Goal: Task Accomplishment & Management: Manage account settings

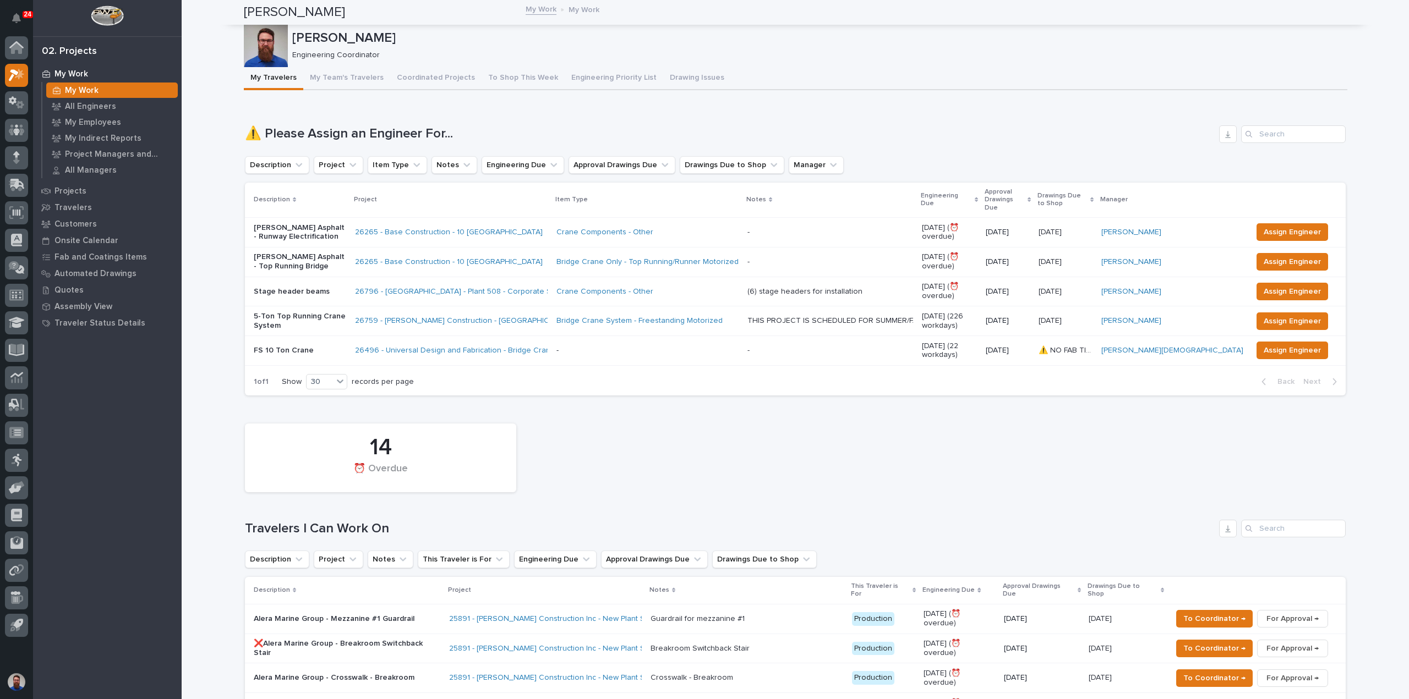
scroll to position [1037, 0]
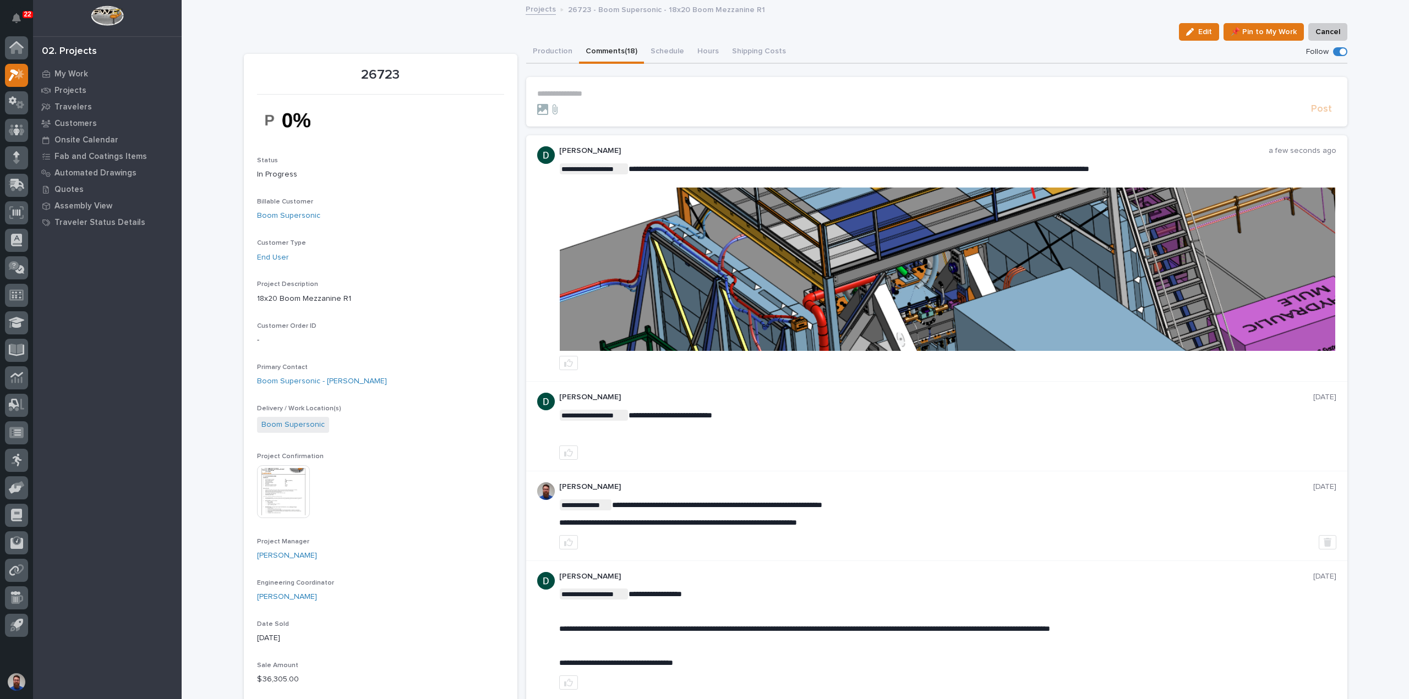
drag, startPoint x: 704, startPoint y: 212, endPoint x: 792, endPoint y: 295, distance: 121.1
click at [792, 295] on img at bounding box center [947, 269] width 775 height 163
click at [1012, 269] on img at bounding box center [947, 269] width 775 height 163
drag, startPoint x: 592, startPoint y: 80, endPoint x: 592, endPoint y: 89, distance: 8.3
click at [592, 82] on section "**********" at bounding box center [936, 102] width 821 height 50
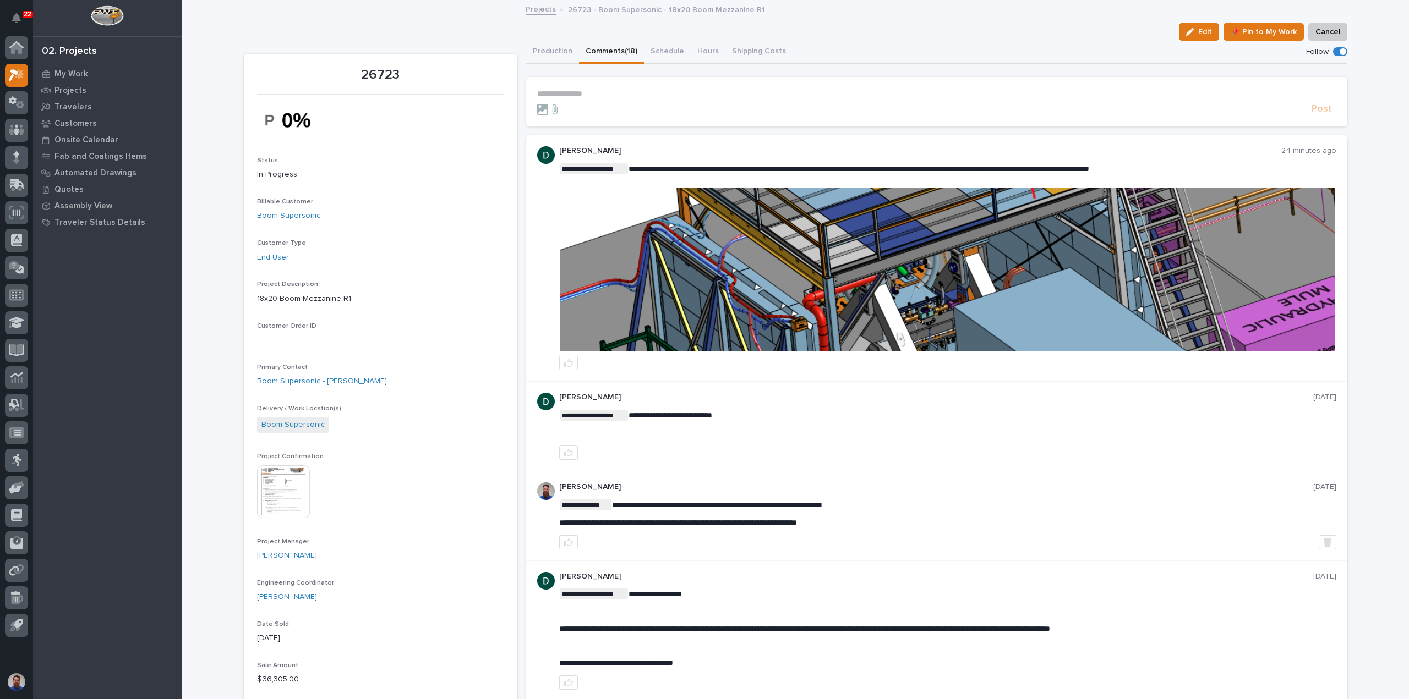
click at [592, 89] on p "**********" at bounding box center [936, 93] width 799 height 9
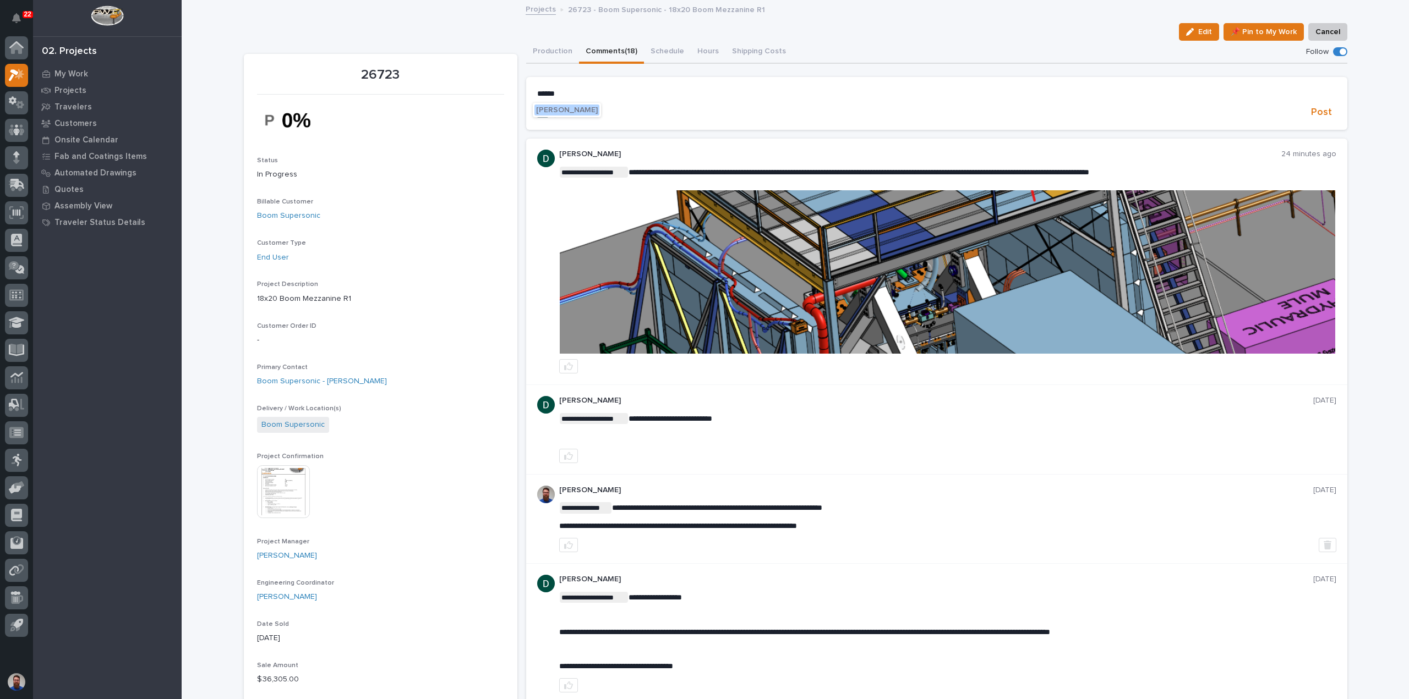
click at [570, 111] on span "[PERSON_NAME]" at bounding box center [567, 110] width 62 height 8
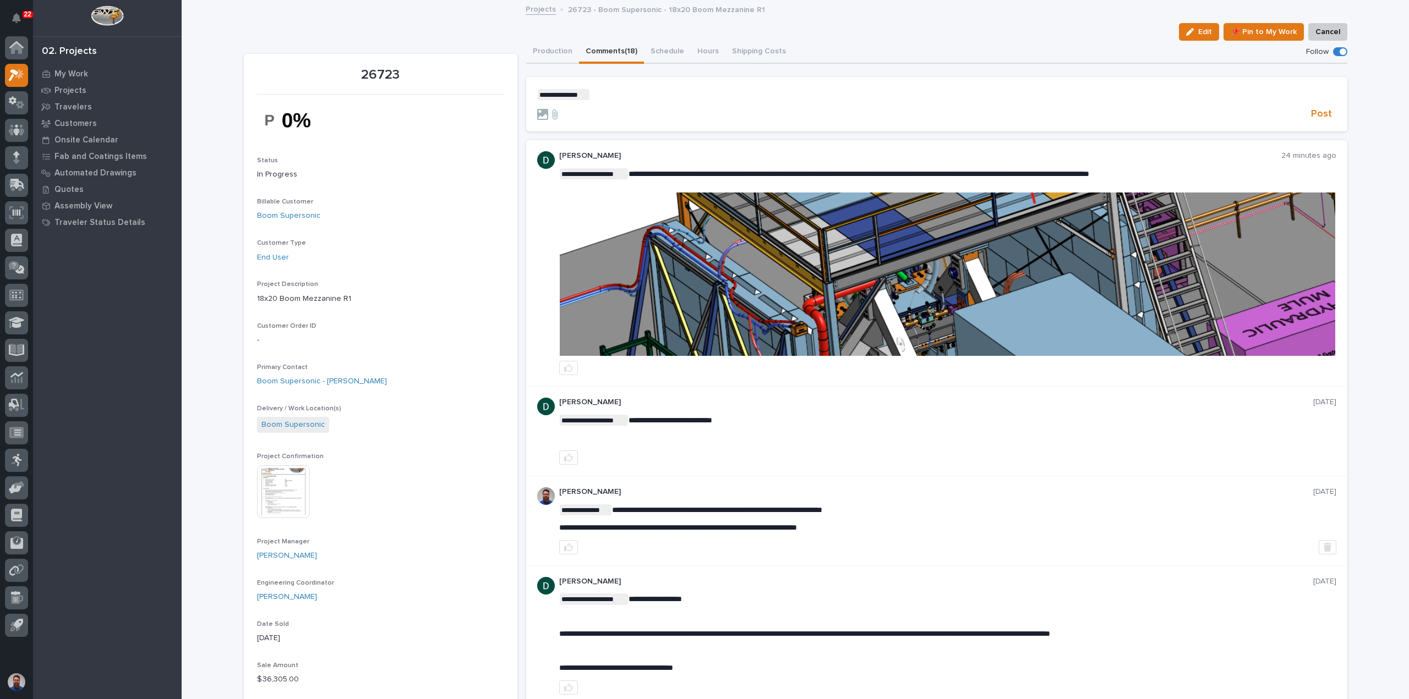
click at [621, 89] on p "**********" at bounding box center [936, 94] width 799 height 11
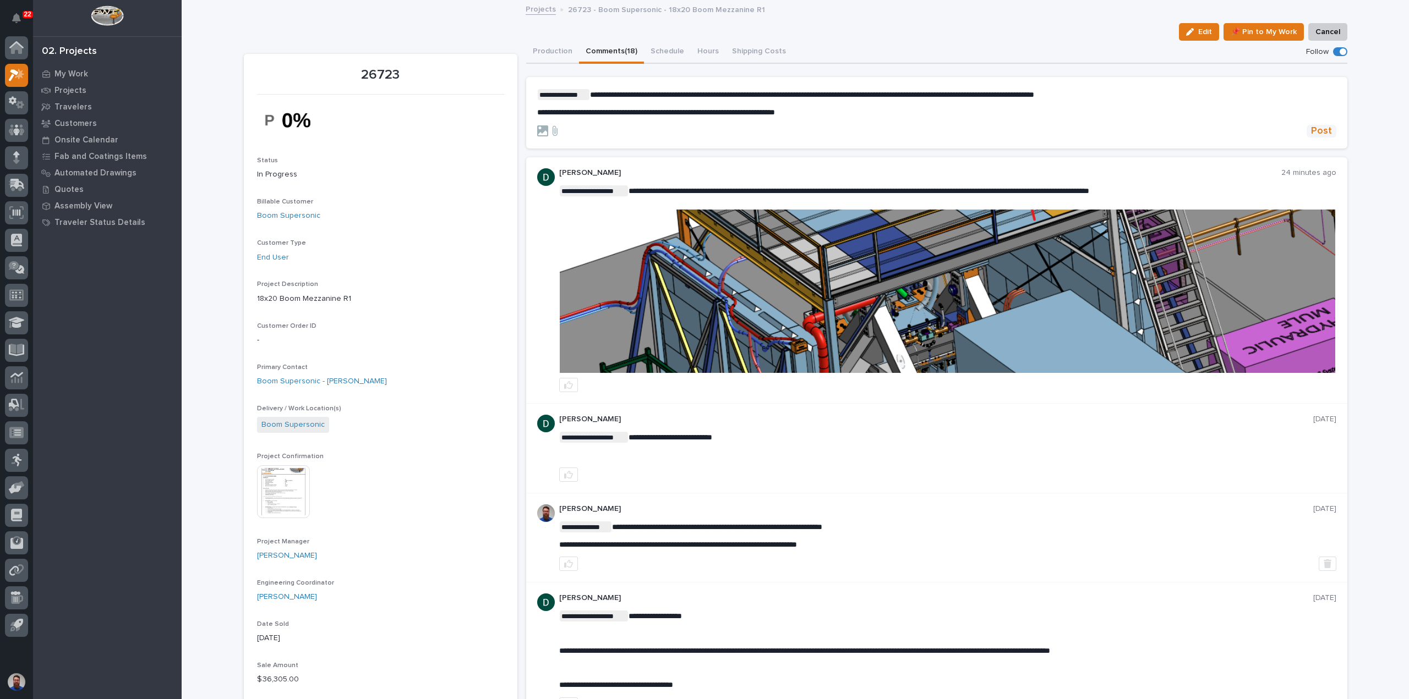
click at [1314, 132] on span "Post" at bounding box center [1321, 131] width 21 height 13
click at [548, 50] on button "Production" at bounding box center [552, 52] width 53 height 23
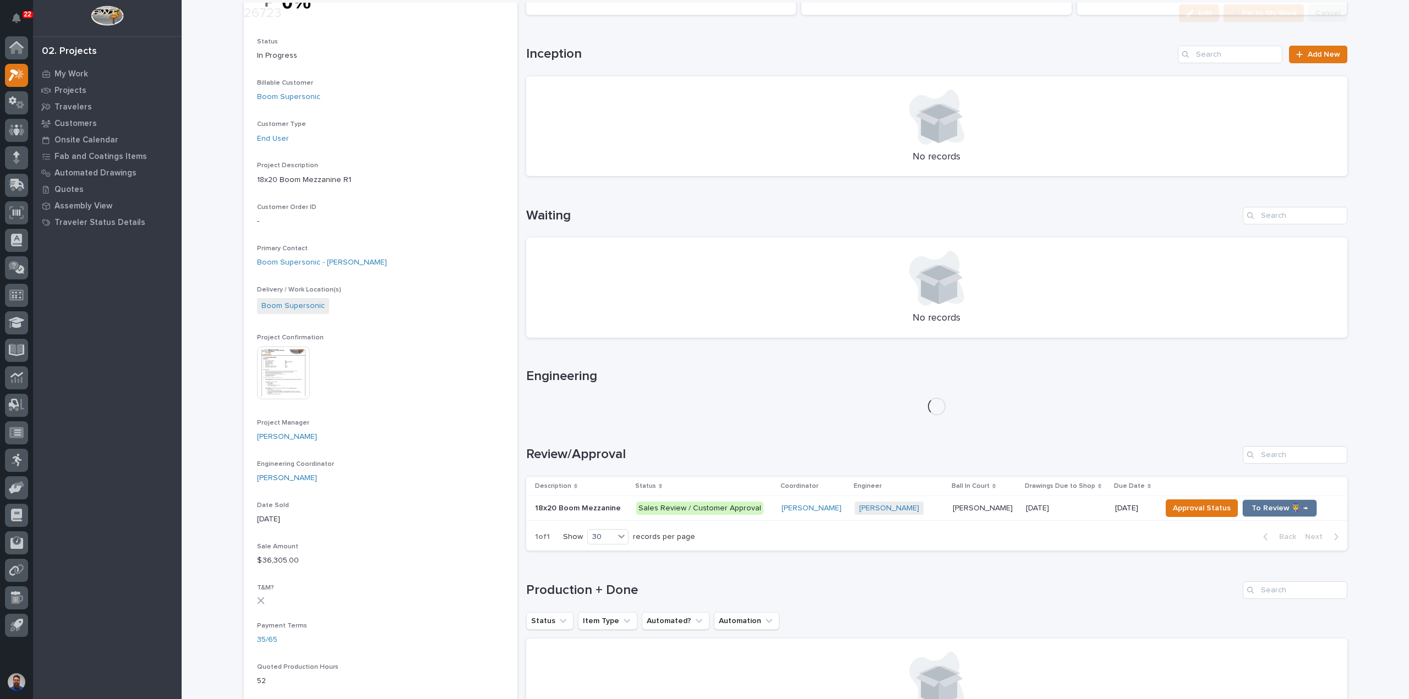
scroll to position [220, 0]
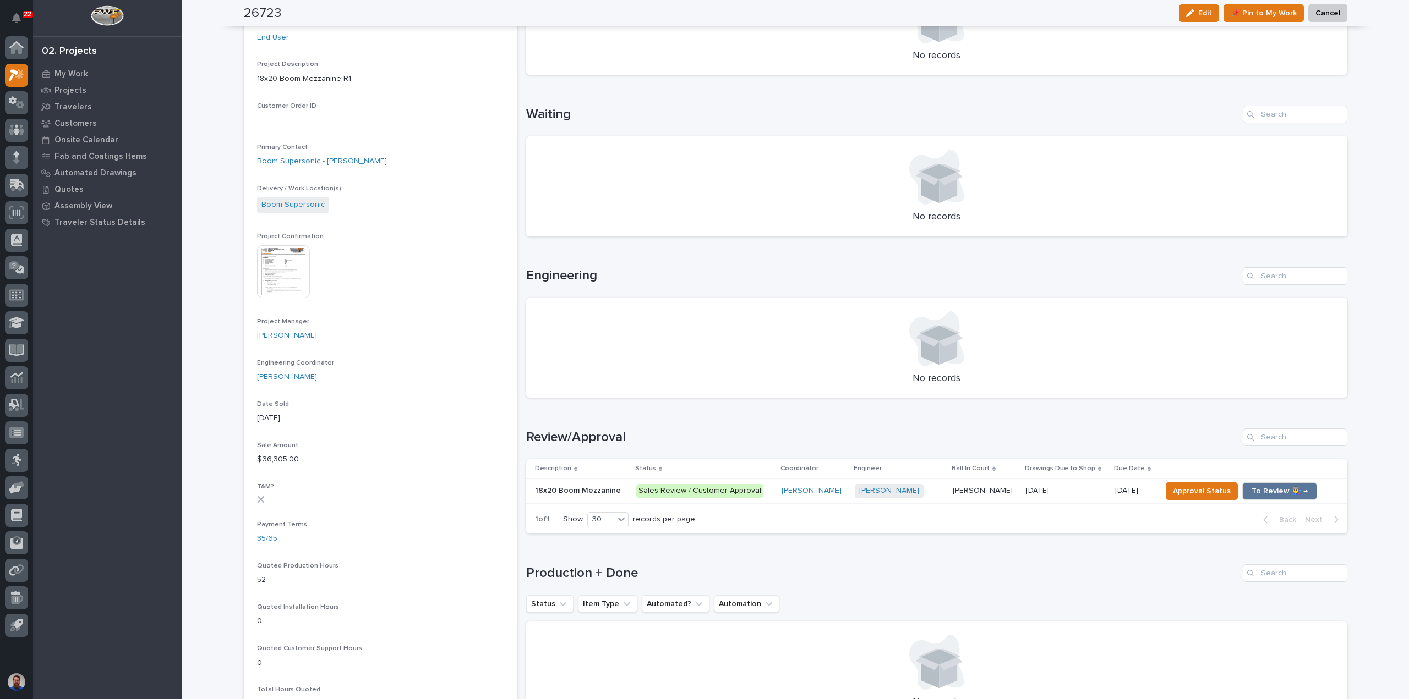
click at [1003, 493] on p "[PERSON_NAME]" at bounding box center [984, 490] width 62 height 12
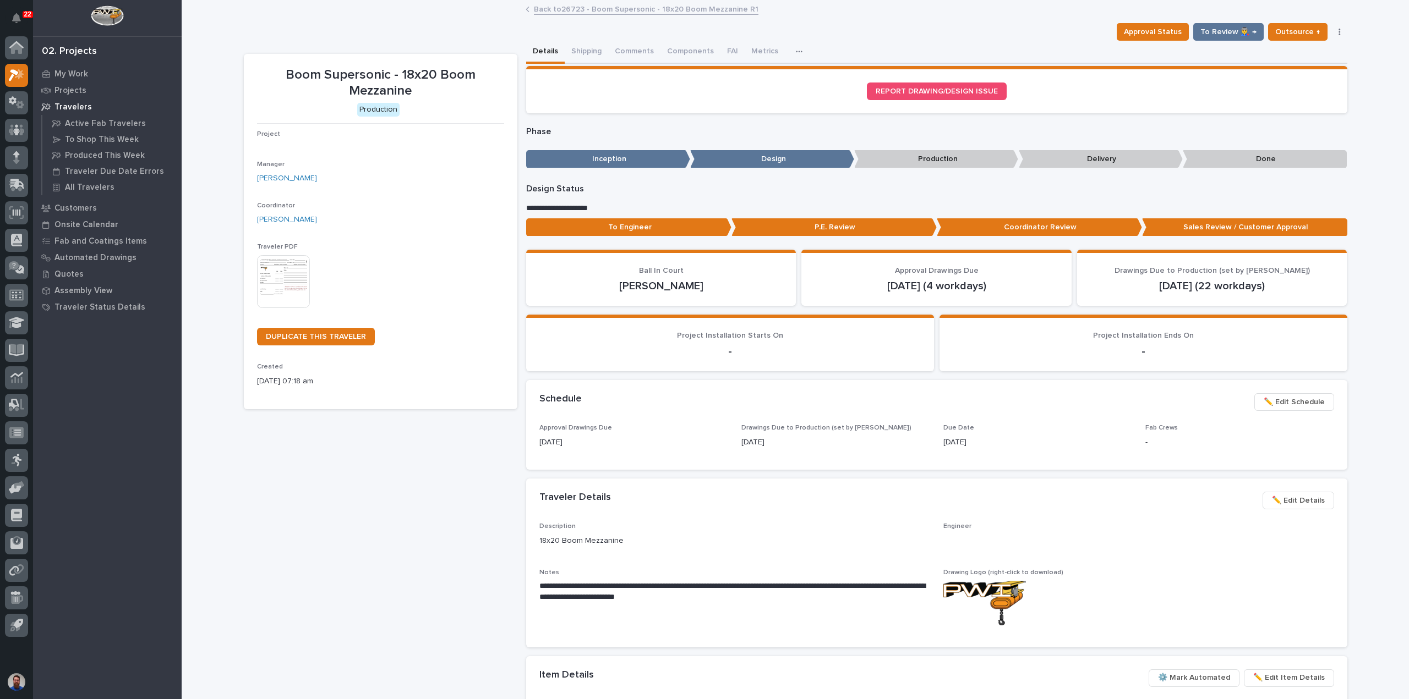
click at [674, 224] on p "To Engineer" at bounding box center [628, 227] width 205 height 18
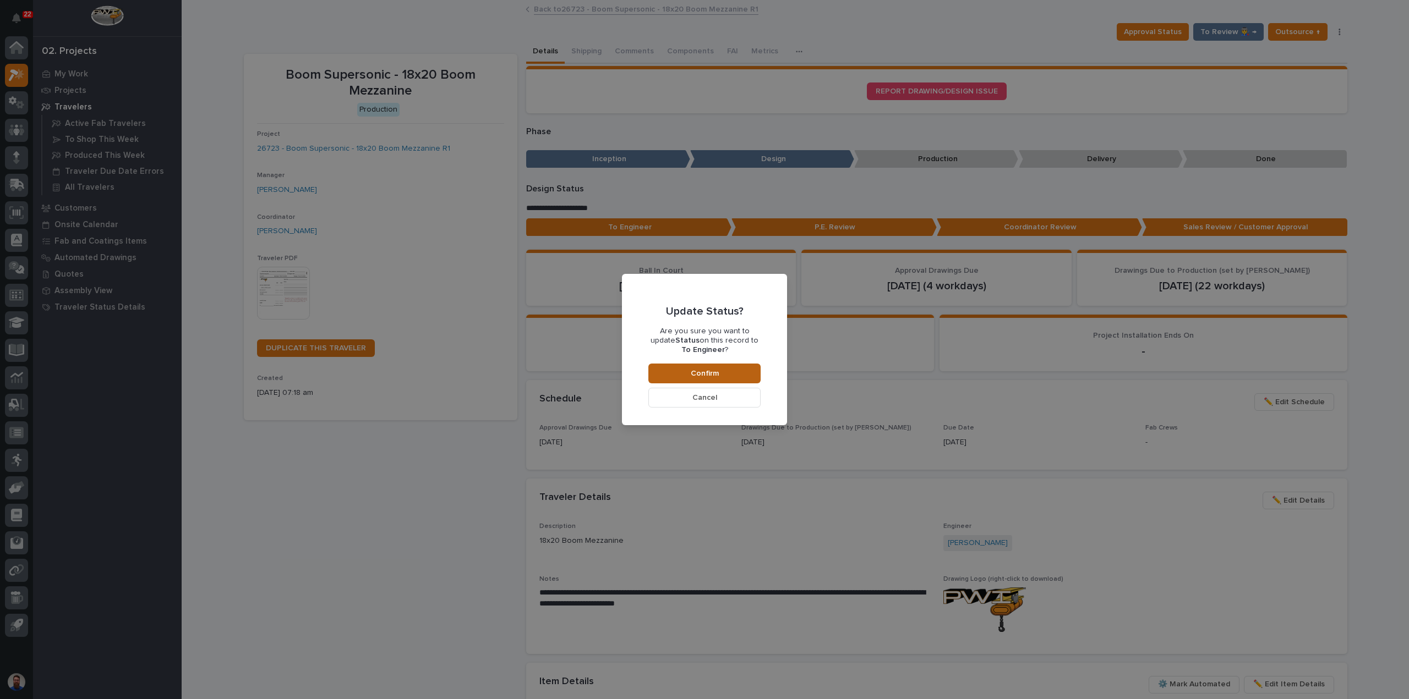
click at [736, 374] on button "Confirm" at bounding box center [704, 374] width 112 height 20
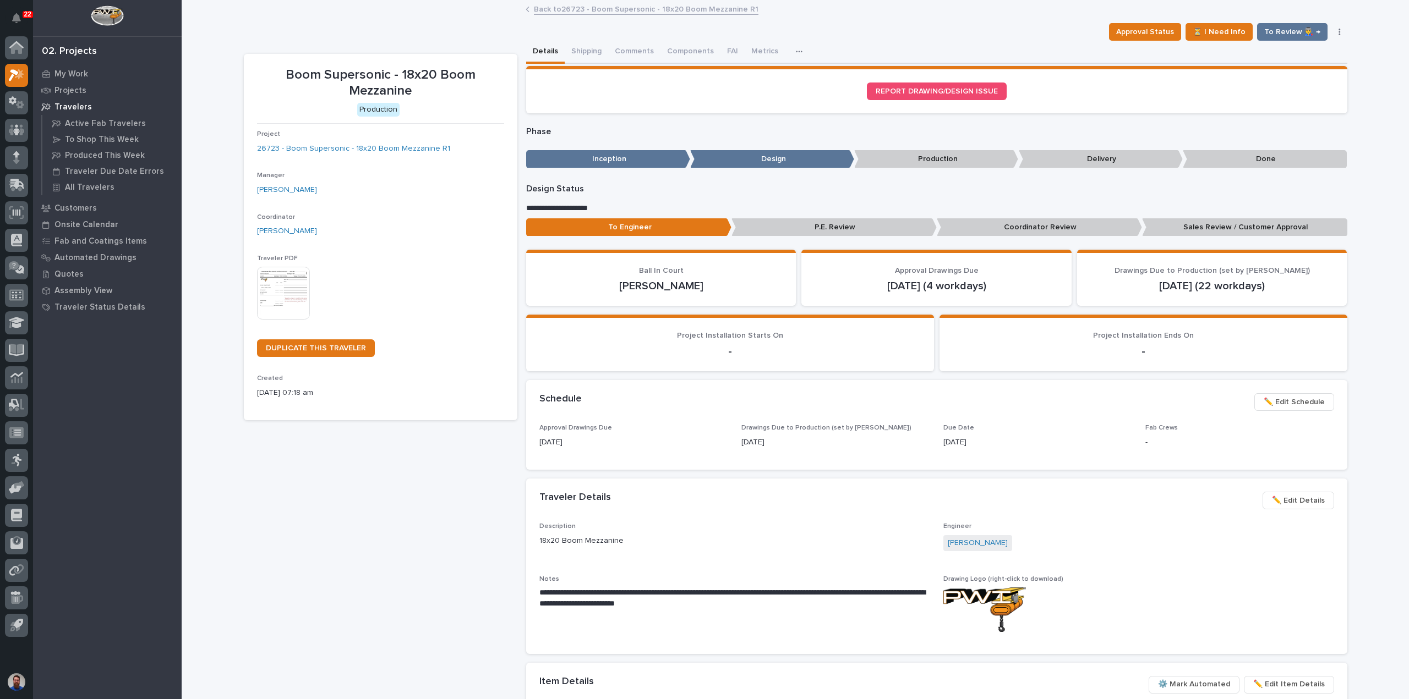
scroll to position [65, 0]
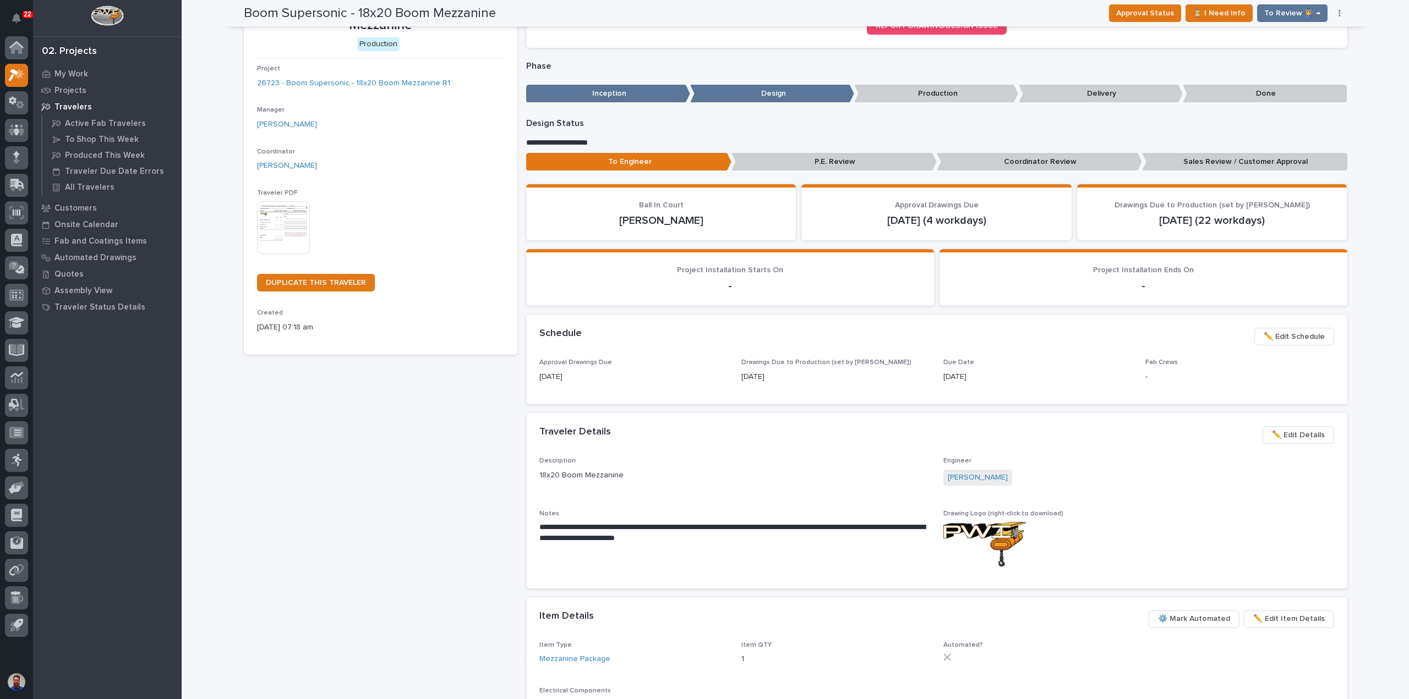
click at [1076, 162] on p "Coordinator Review" at bounding box center [1039, 162] width 205 height 18
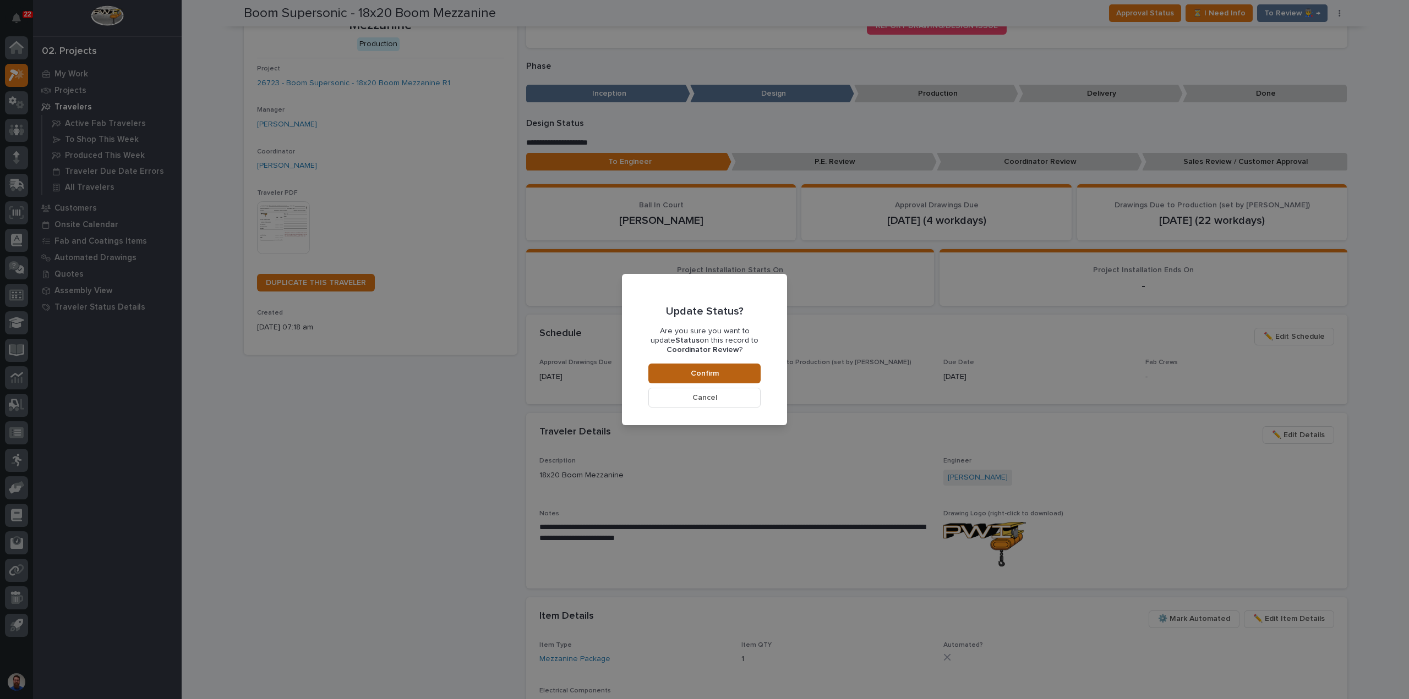
click at [676, 373] on button "Confirm" at bounding box center [704, 374] width 112 height 20
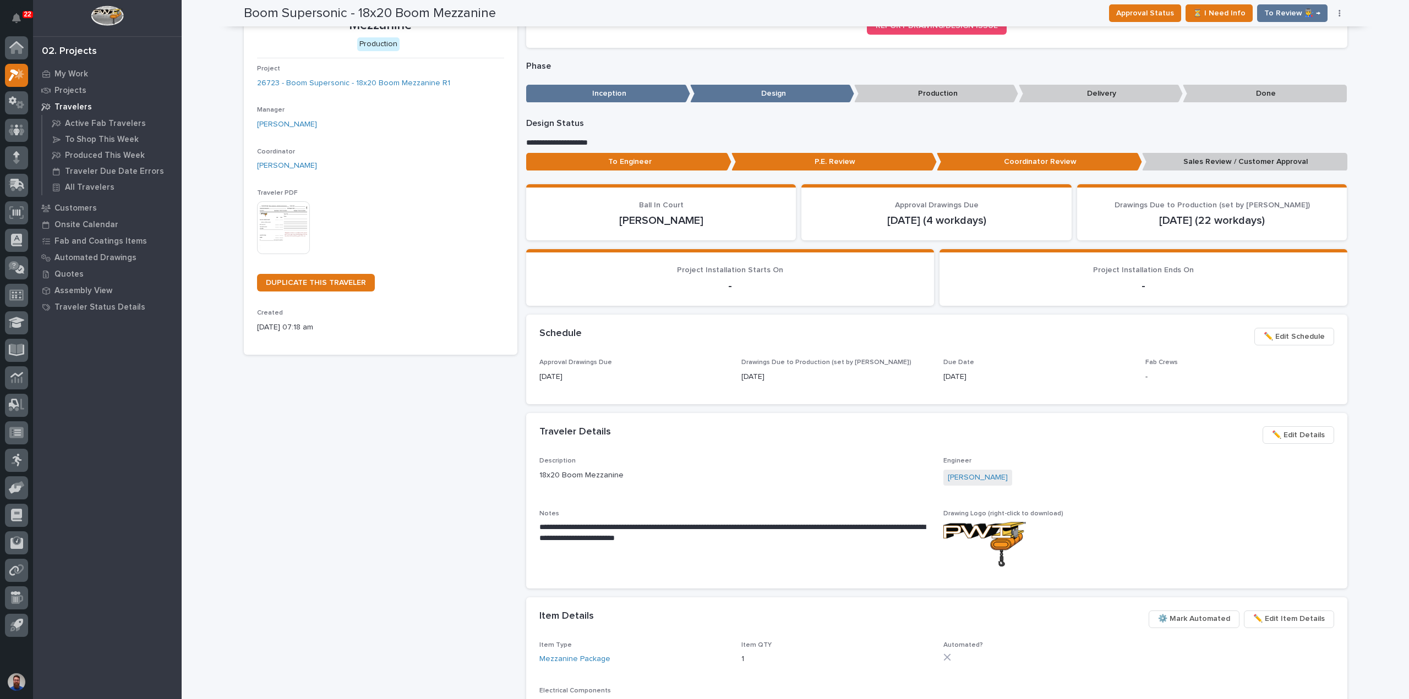
click at [1222, 158] on p "Sales Review / Customer Approval" at bounding box center [1244, 162] width 205 height 18
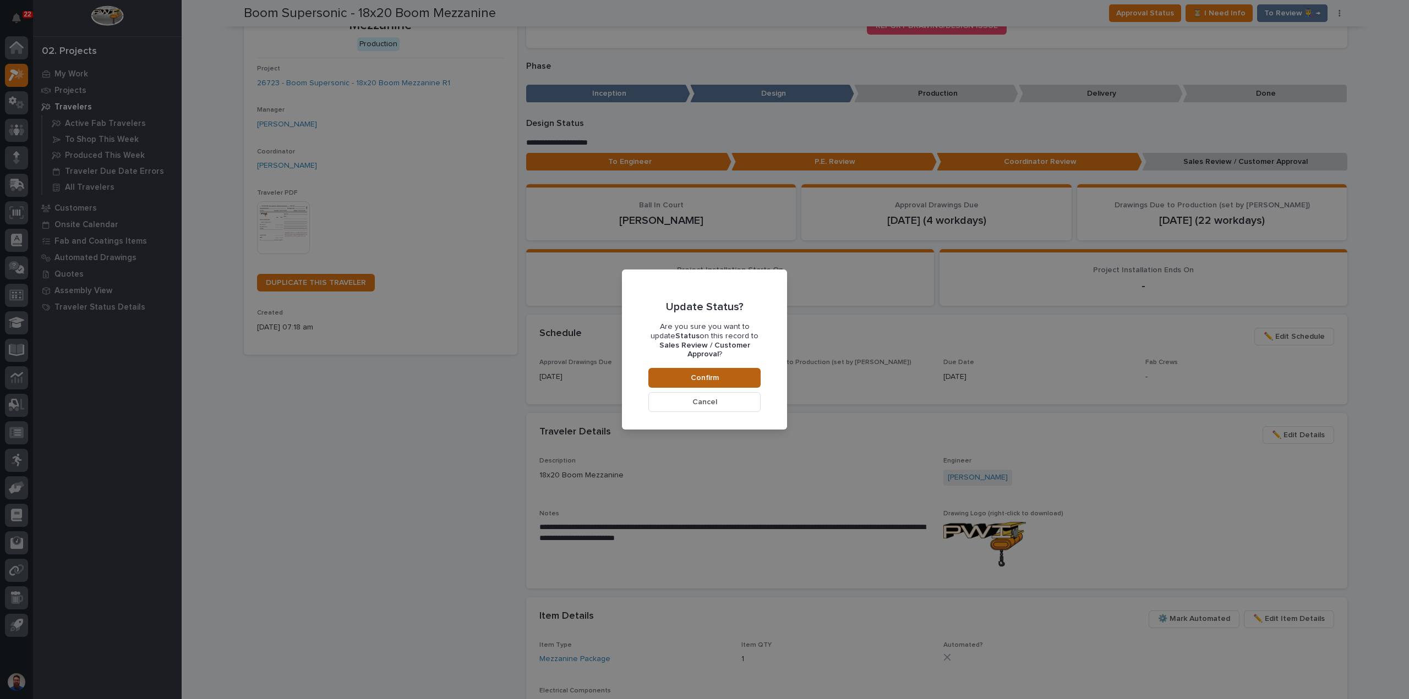
drag, startPoint x: 709, startPoint y: 374, endPoint x: 702, endPoint y: 376, distance: 7.5
click at [710, 374] on span "Confirm" at bounding box center [705, 378] width 28 height 10
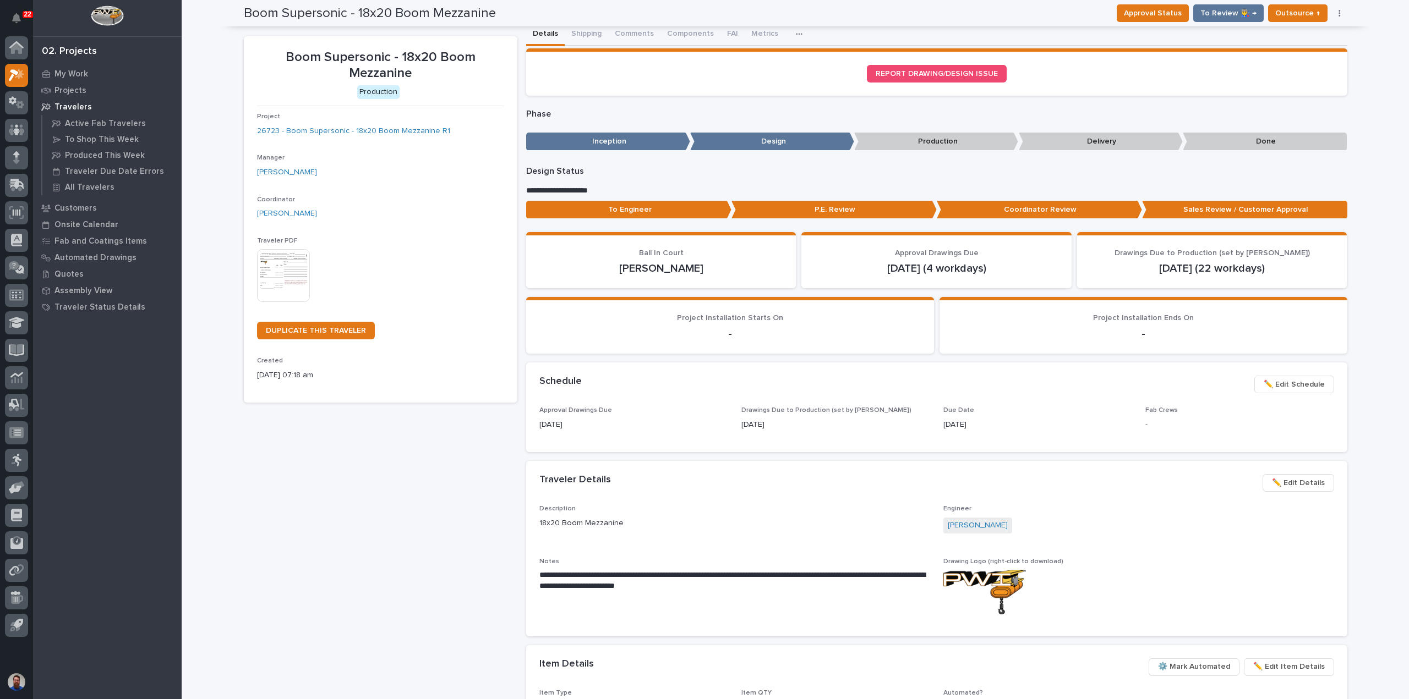
scroll to position [0, 0]
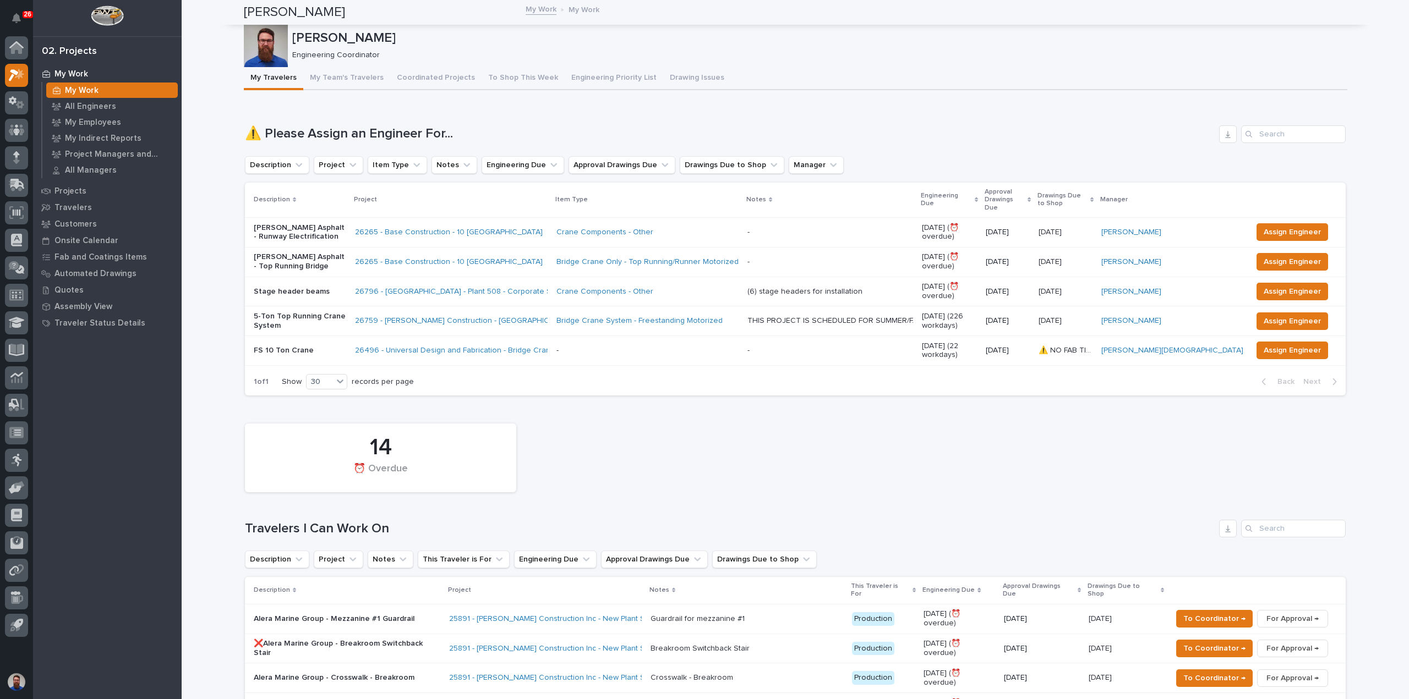
scroll to position [1037, 0]
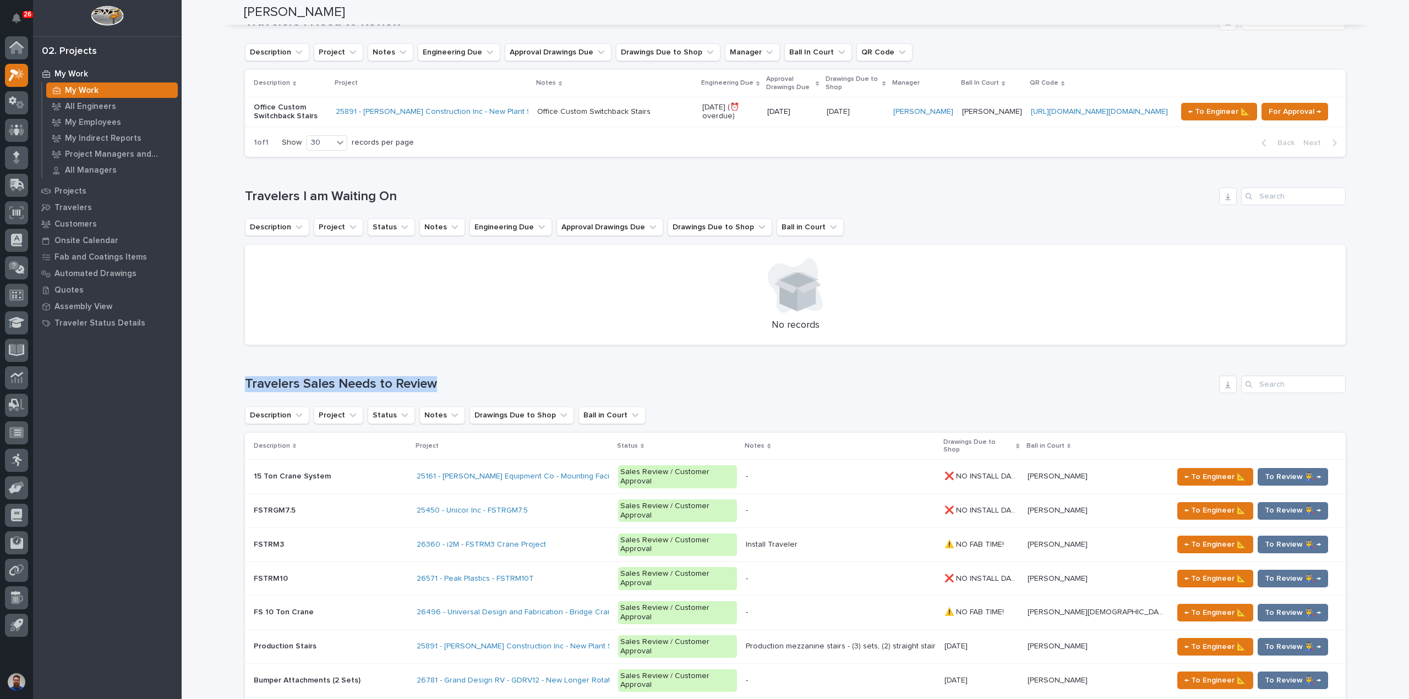
drag, startPoint x: 236, startPoint y: 290, endPoint x: 461, endPoint y: 280, distance: 225.3
click at [460, 280] on div "Loading... Saving… Loading... Saving… [PERSON_NAME] [PERSON_NAME] Engineering C…" at bounding box center [795, 557] width 1114 height 3186
drag, startPoint x: 478, startPoint y: 282, endPoint x: 224, endPoint y: 271, distance: 253.9
click at [224, 271] on div "Loading... Saving… Loading... Saving… [PERSON_NAME] [PERSON_NAME] Engineering C…" at bounding box center [795, 570] width 1227 height 3213
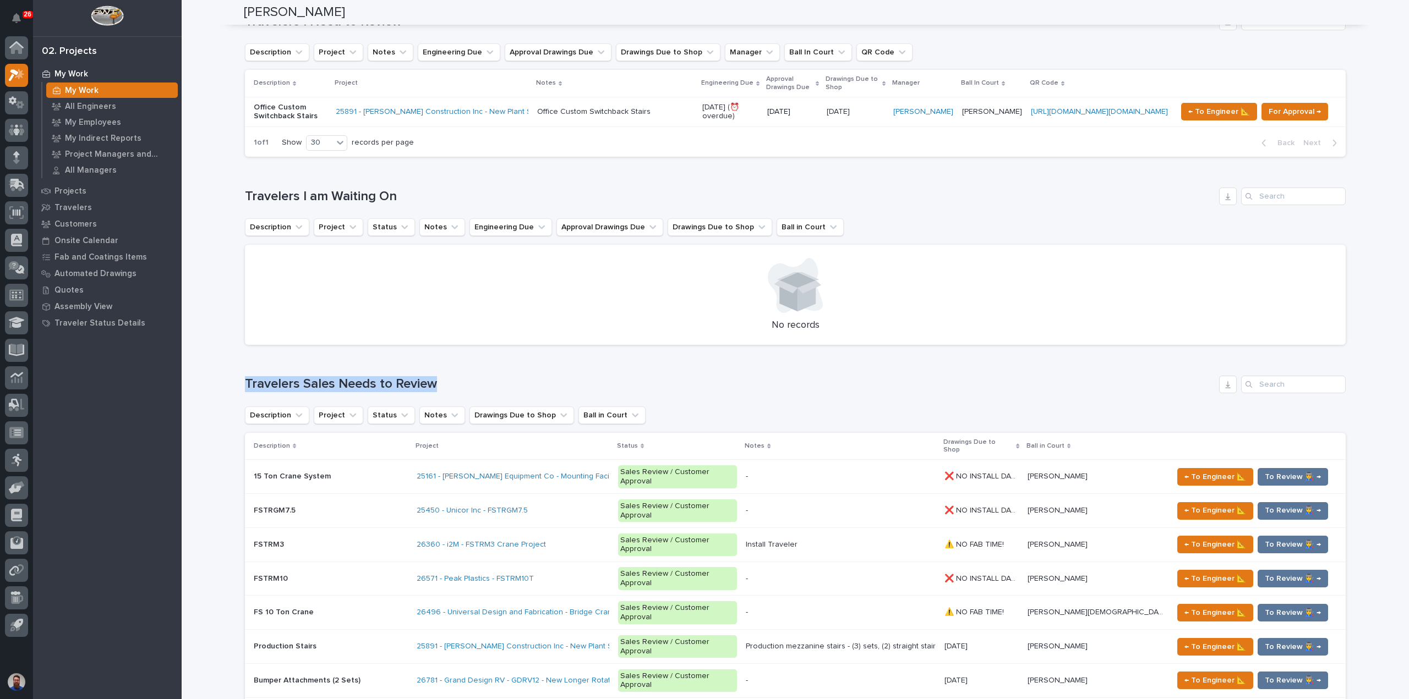
click at [224, 271] on div "Loading... Saving… Loading... Saving… [PERSON_NAME] [PERSON_NAME] Engineering C…" at bounding box center [795, 570] width 1227 height 3213
drag, startPoint x: 379, startPoint y: 282, endPoint x: 531, endPoint y: 277, distance: 152.0
click at [531, 277] on div "Loading... Saving… Loading... Saving… [PERSON_NAME] [PERSON_NAME] Engineering C…" at bounding box center [795, 570] width 1227 height 3213
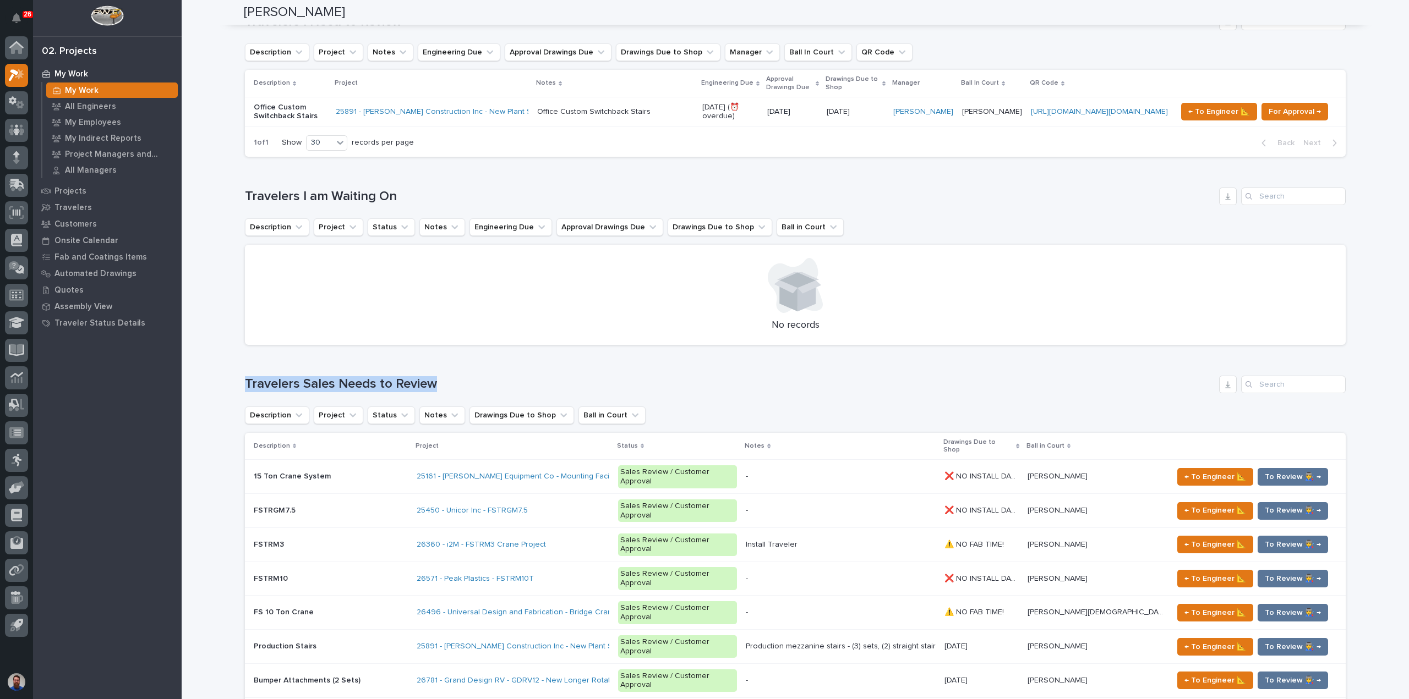
drag, startPoint x: 501, startPoint y: 282, endPoint x: 220, endPoint y: 287, distance: 280.7
click at [220, 287] on div "Loading... Saving… Loading... Saving… [PERSON_NAME] [PERSON_NAME] Engineering C…" at bounding box center [795, 570] width 1227 height 3213
click at [221, 288] on div "Loading... Saving… Loading... Saving… [PERSON_NAME] [PERSON_NAME] Engineering C…" at bounding box center [795, 570] width 1227 height 3213
click at [238, 280] on div "Loading... Saving… Loading... Saving… [PERSON_NAME] [PERSON_NAME] Engineering C…" at bounding box center [795, 557] width 1114 height 3186
drag, startPoint x: 225, startPoint y: 280, endPoint x: 502, endPoint y: 288, distance: 276.9
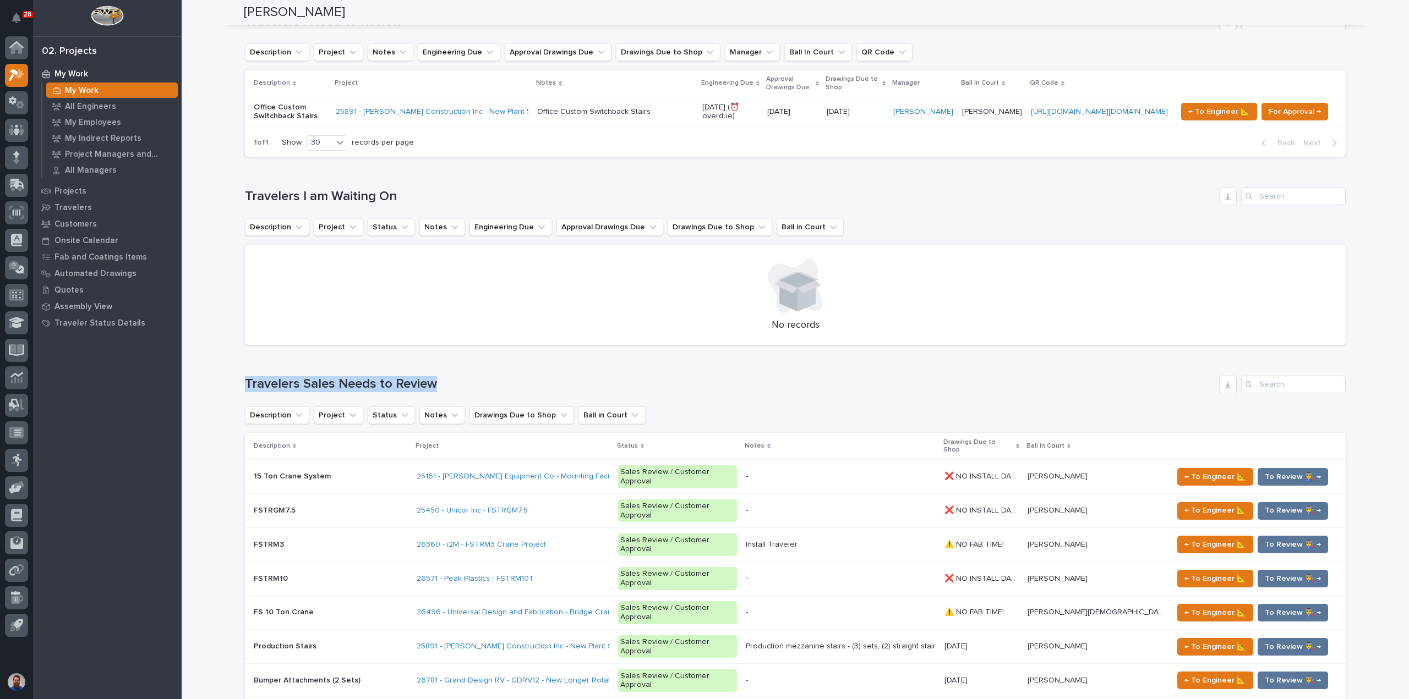
click at [502, 288] on div "Loading... Saving… Loading... Saving… [PERSON_NAME] [PERSON_NAME] Engineering C…" at bounding box center [795, 570] width 1227 height 3213
click at [502, 376] on h1 "Travelers Sales Needs to Review" at bounding box center [730, 384] width 970 height 16
drag, startPoint x: 436, startPoint y: 286, endPoint x: 229, endPoint y: 283, distance: 206.4
click at [230, 283] on div "Loading... Saving… Loading... Saving… [PERSON_NAME] [PERSON_NAME] Engineering C…" at bounding box center [795, 570] width 1227 height 3213
click at [229, 283] on div "Loading... Saving… Loading... Saving… [PERSON_NAME] [PERSON_NAME] Engineering C…" at bounding box center [795, 570] width 1227 height 3213
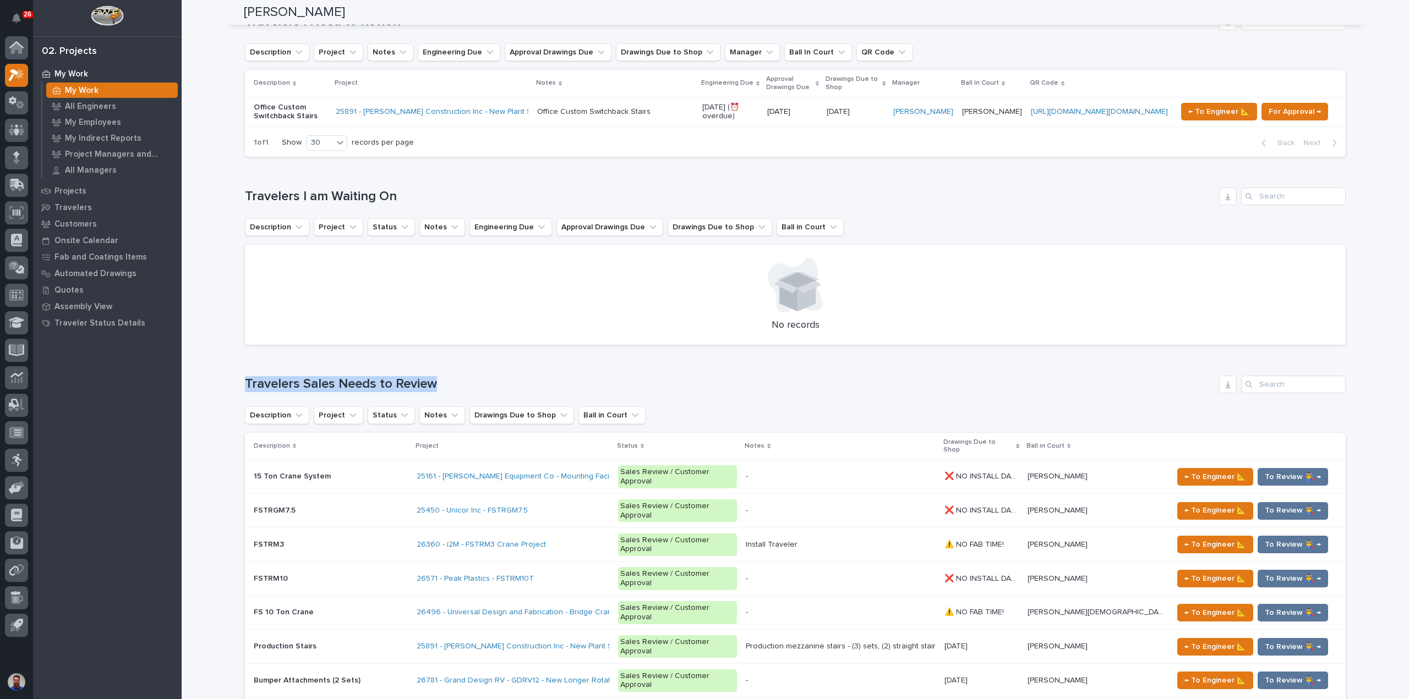
drag, startPoint x: 222, startPoint y: 278, endPoint x: 533, endPoint y: 293, distance: 310.8
click at [532, 293] on div "Loading... Saving… Loading... Saving… [PERSON_NAME] [PERSON_NAME] Engineering C…" at bounding box center [795, 570] width 1227 height 3213
click at [533, 376] on h1 "Travelers Sales Needs to Review" at bounding box center [730, 384] width 970 height 16
drag, startPoint x: 230, startPoint y: 290, endPoint x: 523, endPoint y: 283, distance: 292.8
click at [523, 283] on div "Loading... Saving… Loading... Saving… [PERSON_NAME] [PERSON_NAME] Engineering C…" at bounding box center [795, 570] width 1227 height 3213
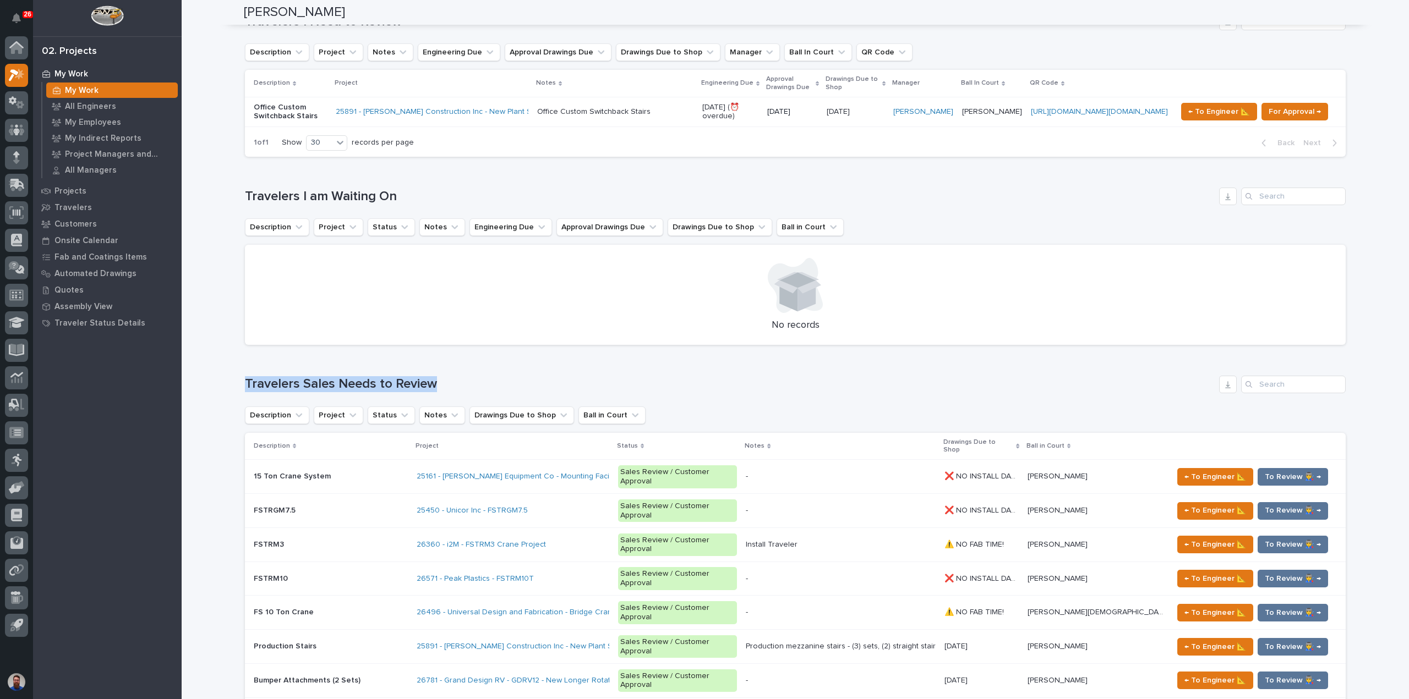
drag, startPoint x: 206, startPoint y: 290, endPoint x: 478, endPoint y: 297, distance: 271.9
click at [478, 297] on div "Loading... Saving… Loading... Saving… [PERSON_NAME] [PERSON_NAME] Engineering C…" at bounding box center [795, 570] width 1227 height 3213
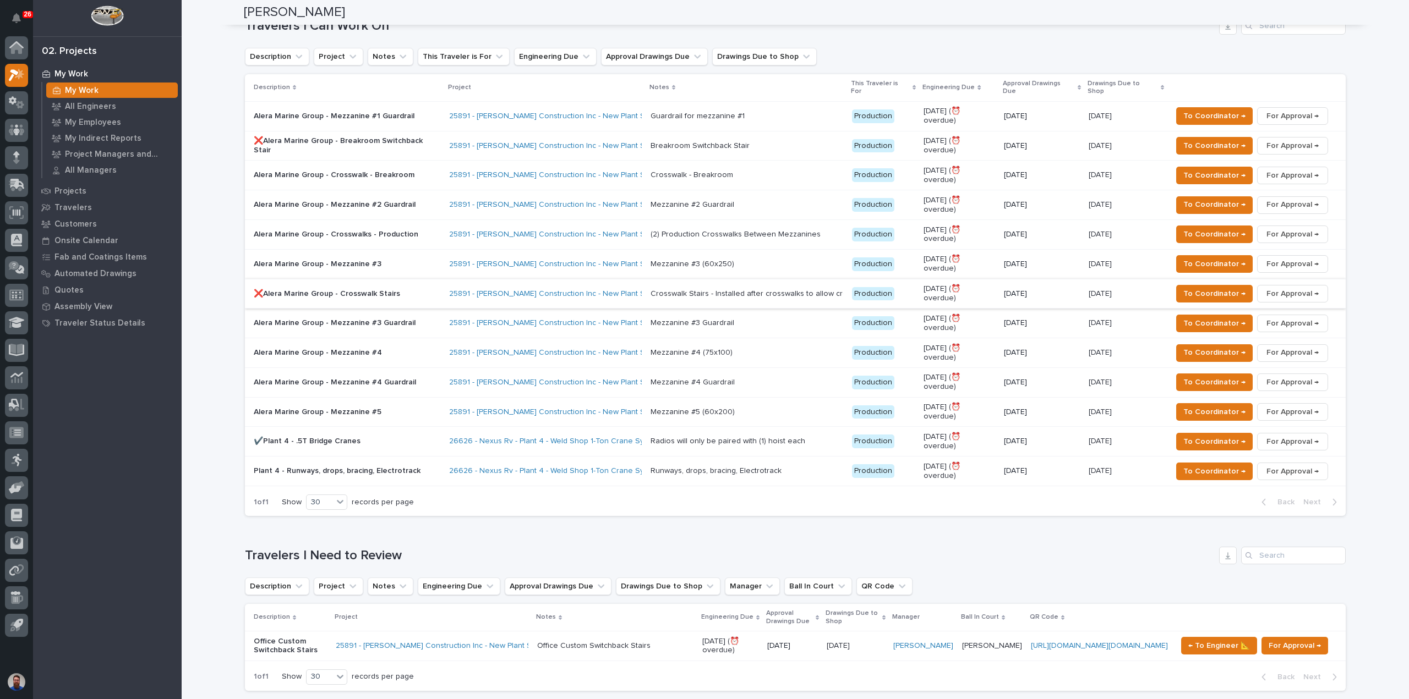
scroll to position [450, 0]
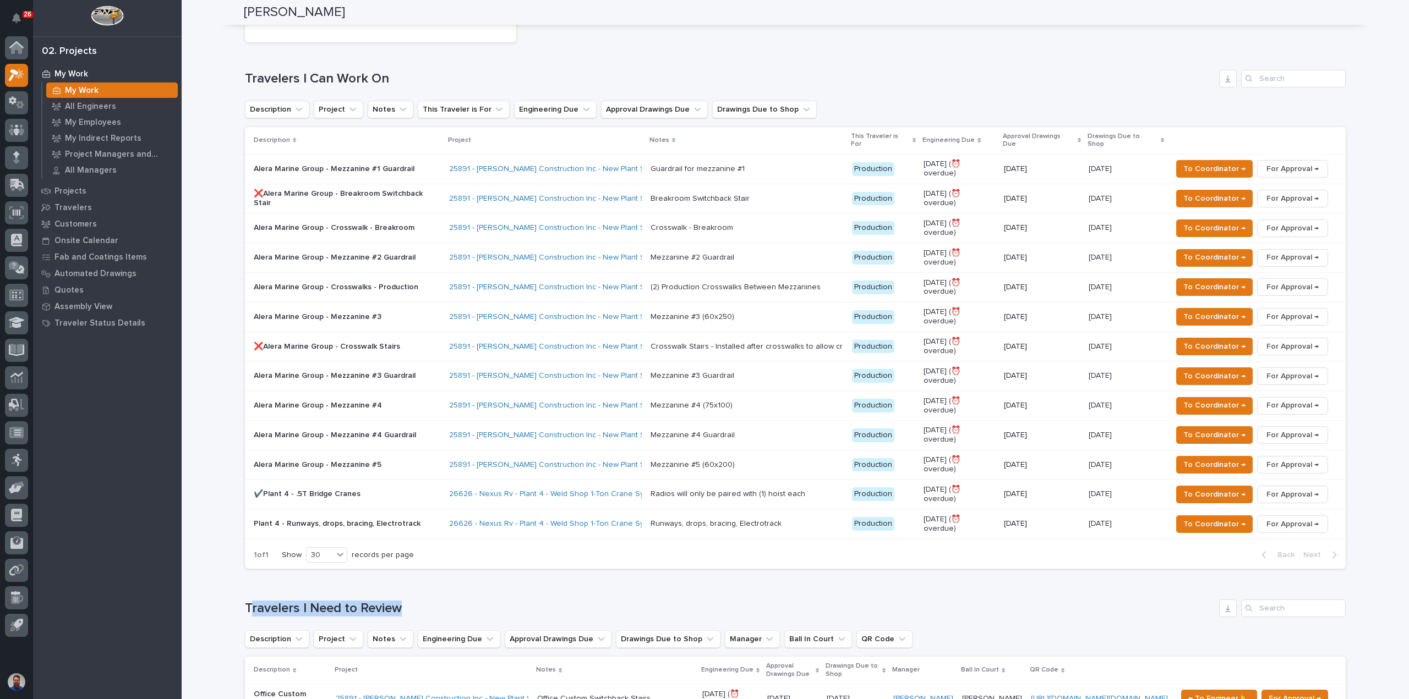
drag, startPoint x: 430, startPoint y: 497, endPoint x: 245, endPoint y: 499, distance: 184.9
click at [245, 578] on div "Loading... Saving… Travelers I Need to Review Description Project Notes Enginee…" at bounding box center [795, 665] width 1101 height 175
drag, startPoint x: 285, startPoint y: 501, endPoint x: 477, endPoint y: 500, distance: 192.1
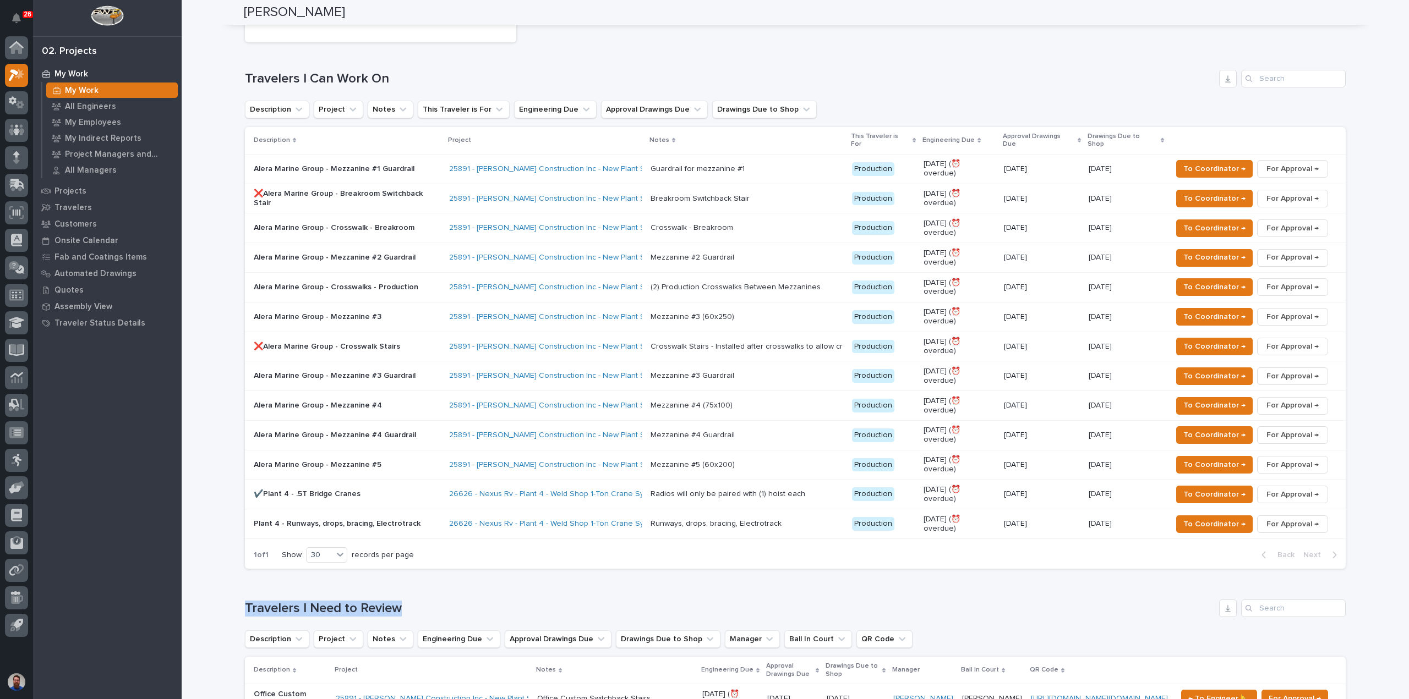
click at [477, 578] on div "Loading... Saving… Travelers I Need to Review Description Project Notes Enginee…" at bounding box center [795, 665] width 1101 height 175
